Goal: Task Accomplishment & Management: Manage account settings

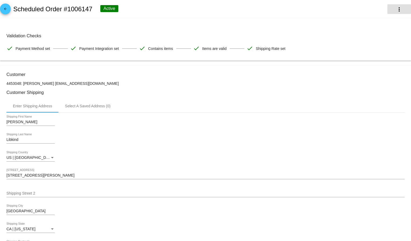
click at [391, 5] on button "more_vert" at bounding box center [400, 9] width 24 height 10
click at [158, 12] on div at bounding box center [205, 120] width 411 height 241
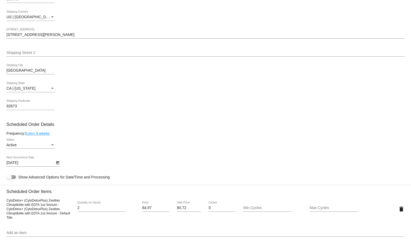
scroll to position [179, 0]
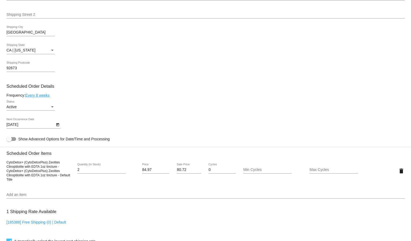
click at [45, 108] on div "Active Status" at bounding box center [30, 105] width 48 height 10
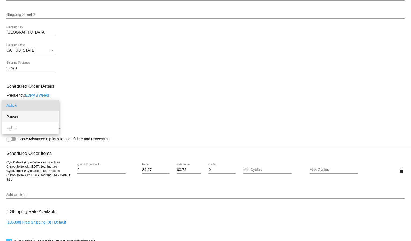
click at [38, 115] on span "Paused" at bounding box center [30, 116] width 48 height 11
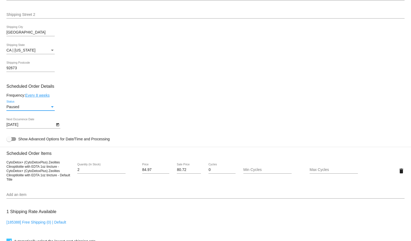
click at [130, 112] on div "Paused Status" at bounding box center [205, 107] width 398 height 15
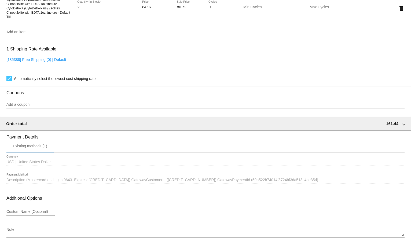
scroll to position [364, 0]
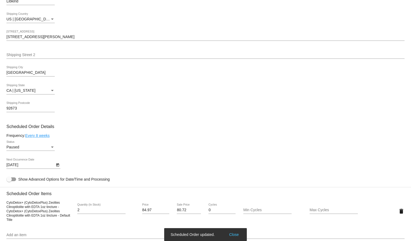
scroll to position [125, 0]
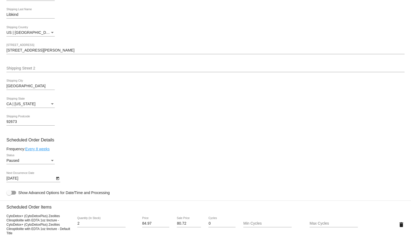
click at [38, 159] on div "Paused" at bounding box center [27, 161] width 43 height 4
click at [162, 151] on div at bounding box center [205, 120] width 411 height 241
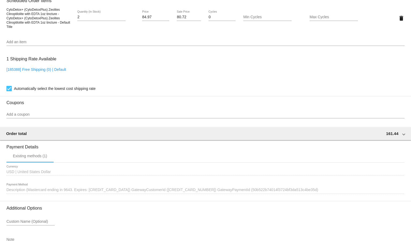
scroll to position [364, 0]
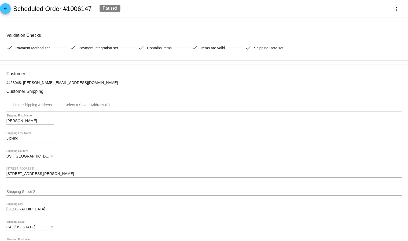
scroll to position [0, 0]
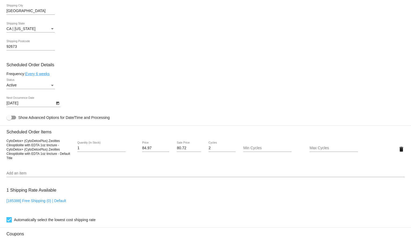
scroll to position [238, 0]
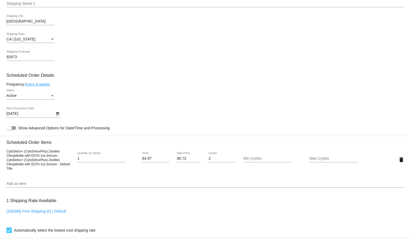
click at [38, 91] on div "Active Status" at bounding box center [30, 94] width 48 height 10
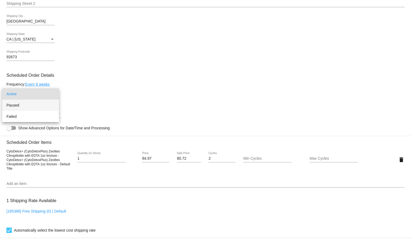
click at [30, 103] on span "Paused" at bounding box center [30, 105] width 48 height 11
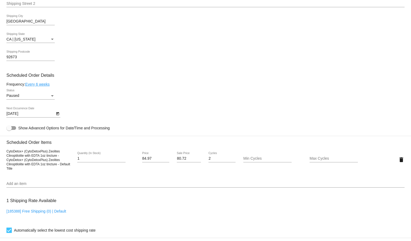
click at [111, 92] on div "Paused Status" at bounding box center [205, 96] width 398 height 15
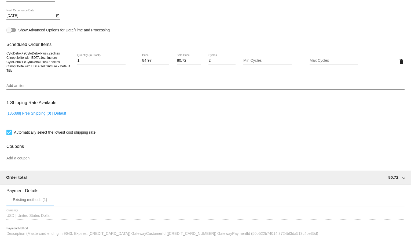
scroll to position [412, 0]
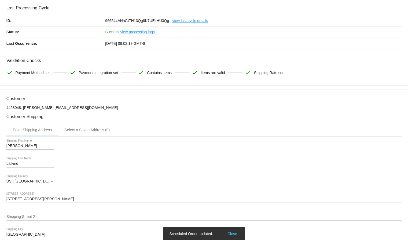
scroll to position [0, 0]
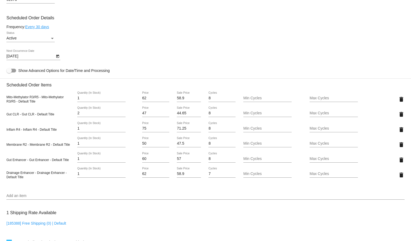
scroll to position [298, 0]
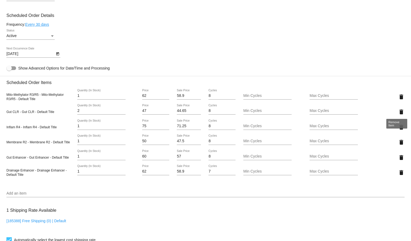
click at [398, 110] on mat-icon "delete" at bounding box center [401, 112] width 6 height 6
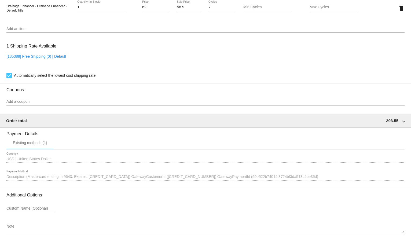
scroll to position [467, 0]
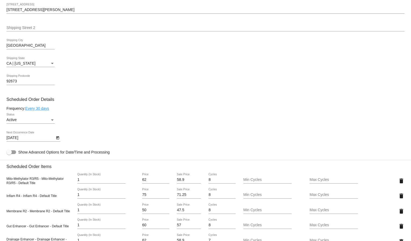
scroll to position [209, 0]
